Goal: Transaction & Acquisition: Purchase product/service

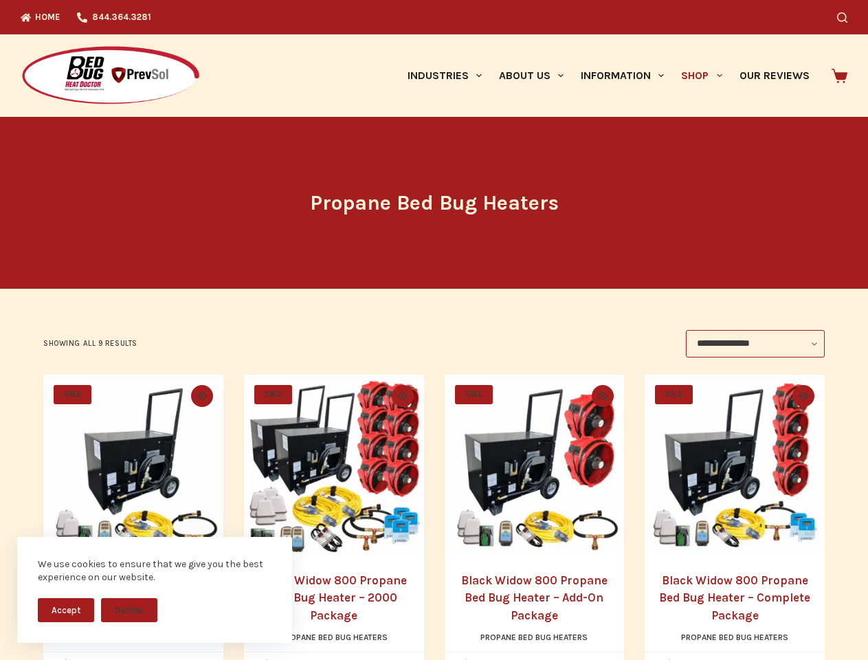
click at [434, 330] on div "**********" at bounding box center [433, 343] width 781 height 27
click at [66, 609] on button "Accept" at bounding box center [66, 610] width 56 height 24
click at [129, 609] on button "Decline" at bounding box center [129, 610] width 56 height 24
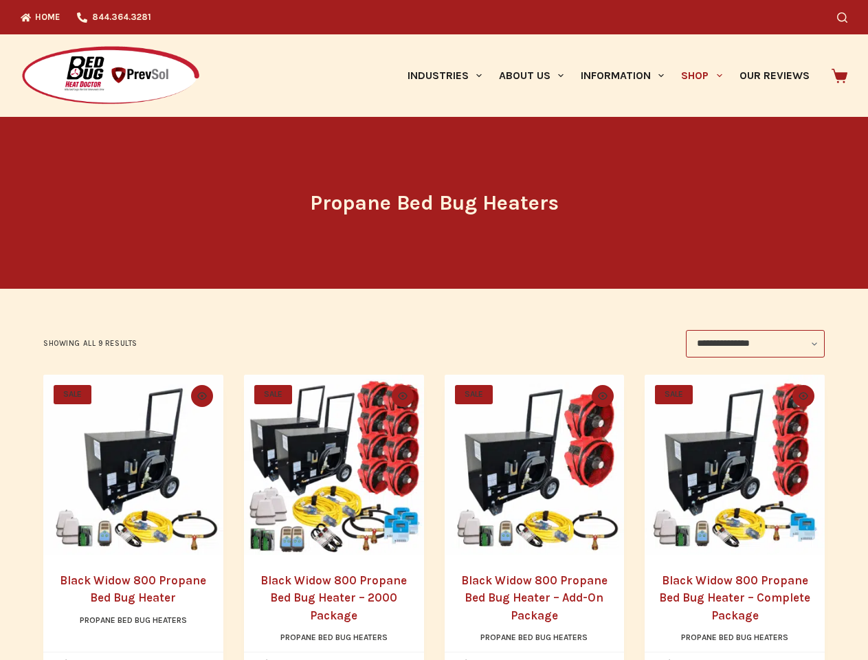
click at [847, 17] on icon "Search" at bounding box center [842, 17] width 10 height 10
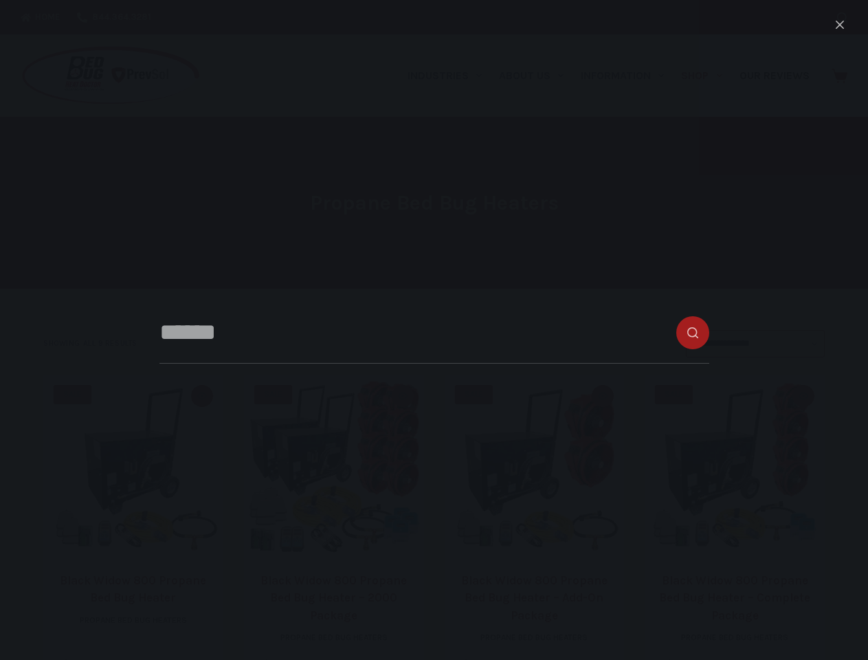
click at [449, 76] on link "Industries" at bounding box center [443, 75] width 91 height 82
click at [537, 76] on link "About Us" at bounding box center [531, 75] width 82 height 82
click at [628, 76] on link "Information" at bounding box center [622, 75] width 100 height 82
click at [707, 76] on link "Shop" at bounding box center [702, 75] width 58 height 82
click at [199, 396] on icon "Quick view toggle" at bounding box center [202, 396] width 10 height 8
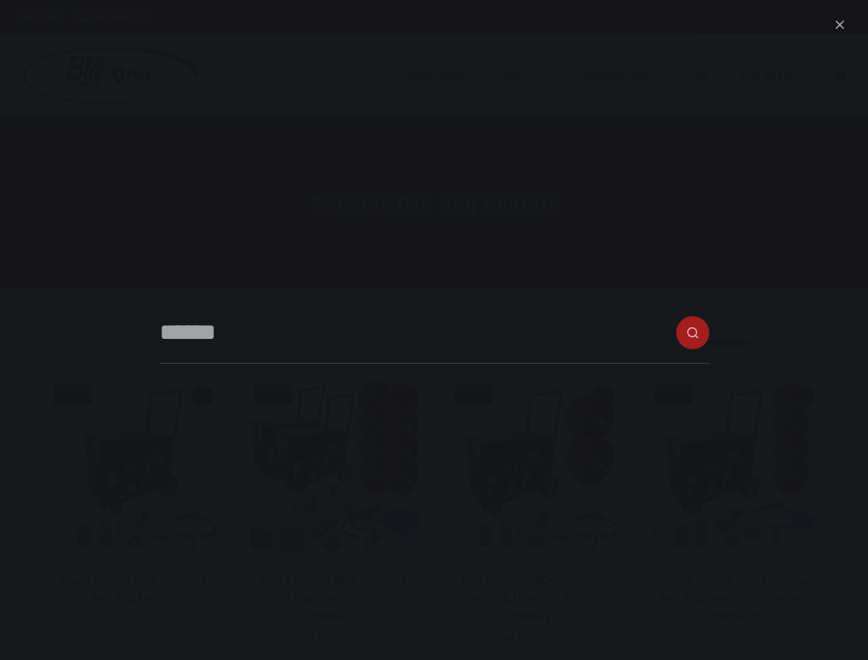
click at [403, 396] on icon "Quick view toggle" at bounding box center [403, 396] width 10 height 8
